Goal: Transaction & Acquisition: Purchase product/service

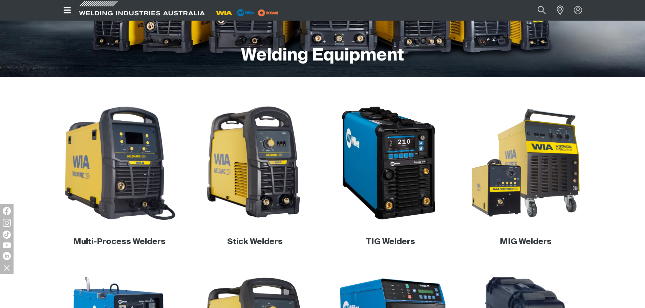
scroll to position [169, 0]
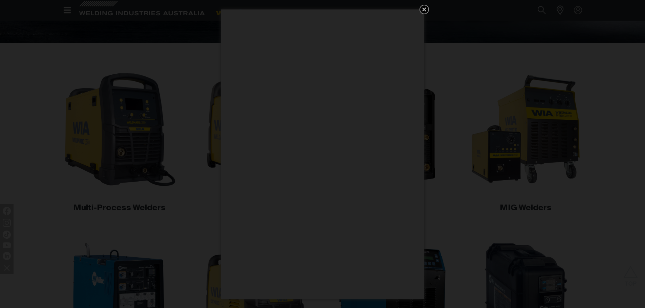
click at [425, 7] on icon "Get 5 WIA Welding Guides Free!" at bounding box center [424, 9] width 8 height 8
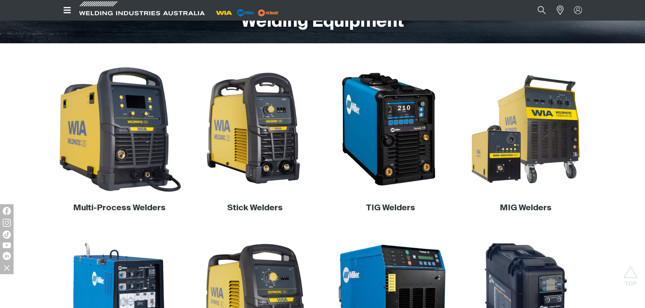
click at [123, 127] on img at bounding box center [120, 130] width 130 height 130
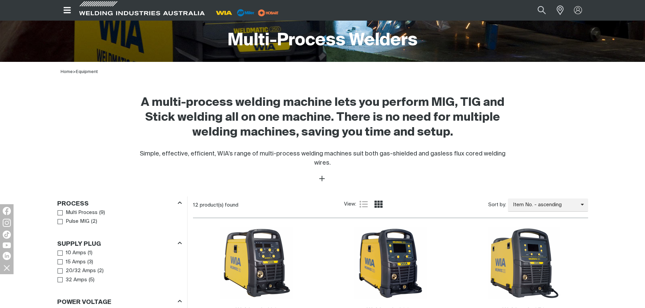
scroll to position [237, 0]
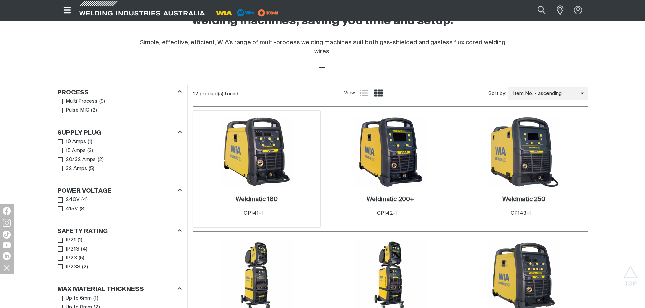
scroll to position [237, 0]
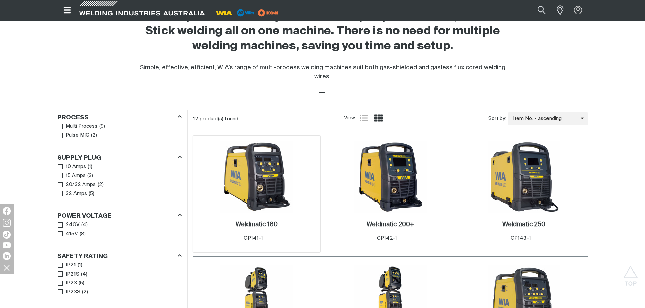
click at [265, 171] on img at bounding box center [256, 177] width 72 height 72
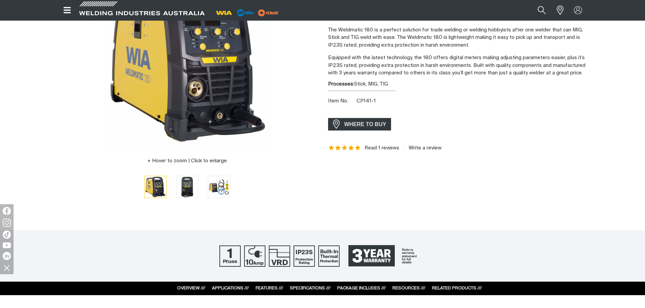
scroll to position [53, 0]
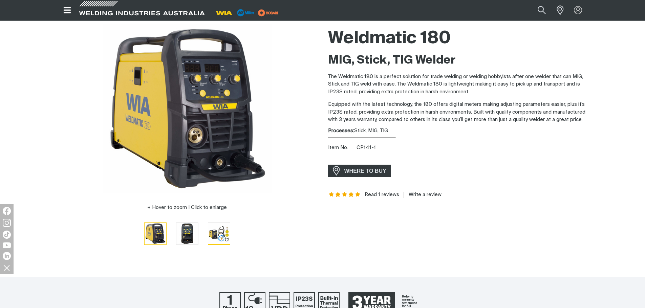
click at [226, 238] on img "Go to slide 3" at bounding box center [219, 234] width 22 height 22
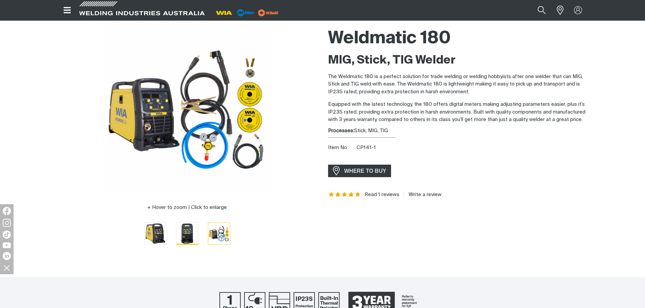
click at [190, 239] on img "Go to slide 2" at bounding box center [187, 234] width 22 height 22
